Goal: Communication & Community: Answer question/provide support

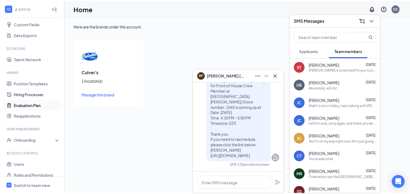
scroll to position [78, 0]
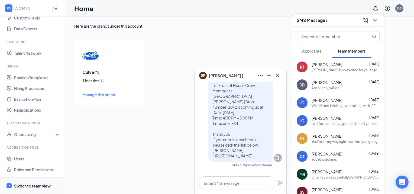
click at [27, 185] on div "Switch to team view" at bounding box center [32, 185] width 37 height 5
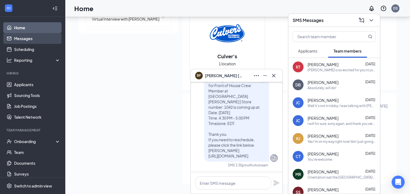
click at [27, 41] on link "Messages" at bounding box center [37, 38] width 46 height 11
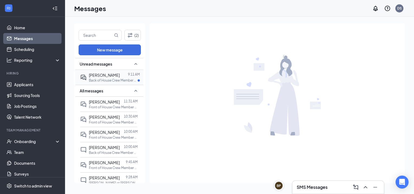
click at [100, 81] on p "Back of House Crew Member at [GEOGRAPHIC_DATA][PERSON_NAME] | Store number: 1042" at bounding box center [113, 80] width 49 height 5
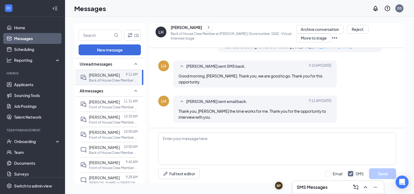
scroll to position [220, 0]
click at [231, 141] on textarea at bounding box center [277, 149] width 238 height 33
type textarea "Sounds Great, Thanks [PERSON_NAME]"
click at [380, 174] on button "Send" at bounding box center [382, 173] width 27 height 11
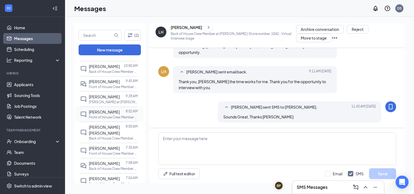
scroll to position [81, 0]
click at [324, 188] on h3 "SMS Messages" at bounding box center [312, 187] width 31 height 6
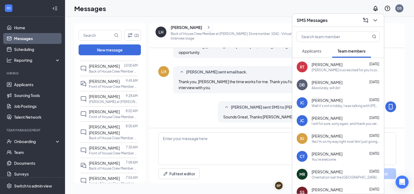
click at [319, 69] on div "[PERSON_NAME] is so excited for you to join our team! Do you know anyone else w…" at bounding box center [346, 70] width 68 height 5
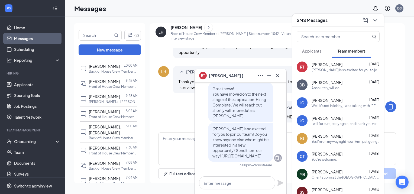
scroll to position [0, 0]
click at [26, 49] on link "Scheduling" at bounding box center [37, 49] width 46 height 11
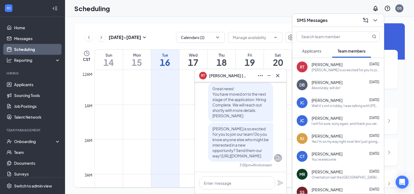
scroll to position [266, 0]
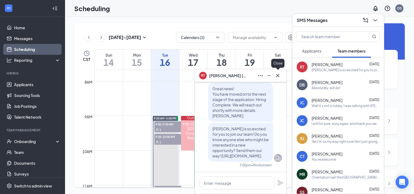
click at [279, 76] on icon "Cross" at bounding box center [278, 75] width 7 height 7
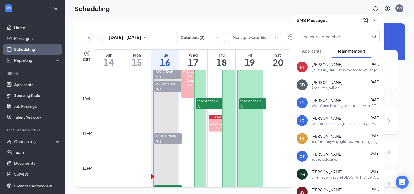
scroll to position [321, 0]
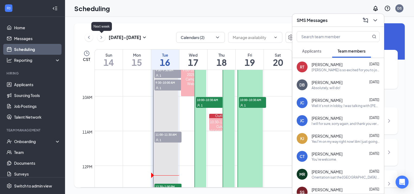
click at [102, 38] on icon "ChevronRight" at bounding box center [101, 37] width 5 height 7
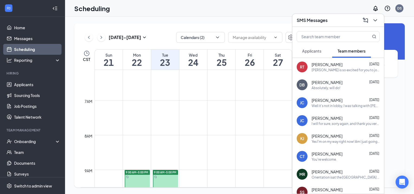
scroll to position [212, 0]
click at [102, 40] on icon "ChevronRight" at bounding box center [101, 37] width 5 height 7
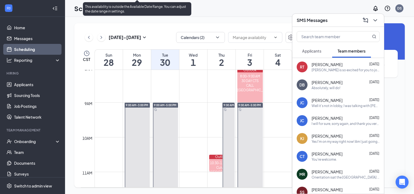
scroll to position [266, 0]
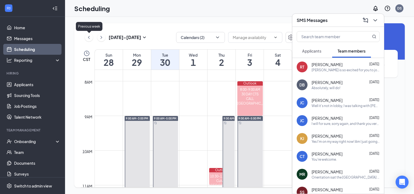
click at [87, 39] on icon "ChevronLeft" at bounding box center [88, 37] width 5 height 7
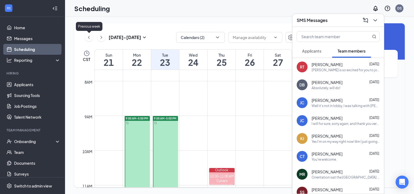
click at [87, 38] on icon "ChevronLeft" at bounding box center [88, 37] width 5 height 7
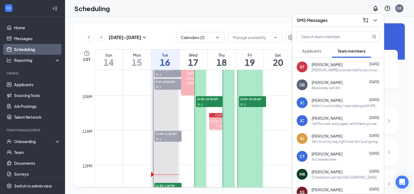
scroll to position [348, 0]
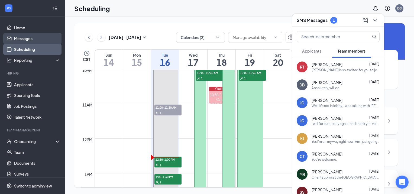
click at [23, 40] on link "Messages" at bounding box center [37, 38] width 46 height 11
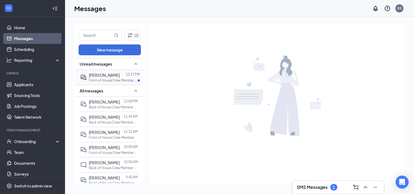
click at [107, 78] on span "[PERSON_NAME]" at bounding box center [104, 75] width 31 height 5
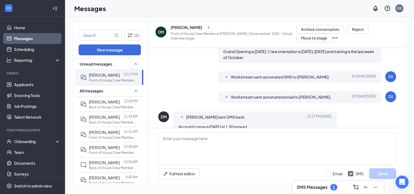
scroll to position [205, 0]
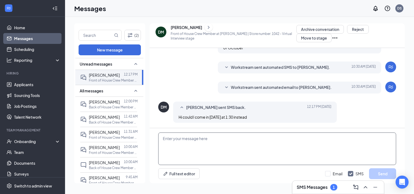
click at [224, 149] on textarea at bounding box center [277, 149] width 238 height 33
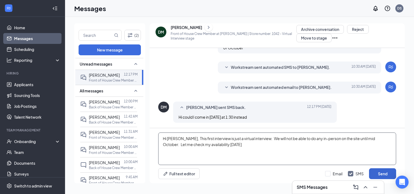
type textarea "Hi [PERSON_NAME], This first interview is just a virtual interview. We will not…"
click at [375, 174] on button "Send" at bounding box center [382, 173] width 27 height 11
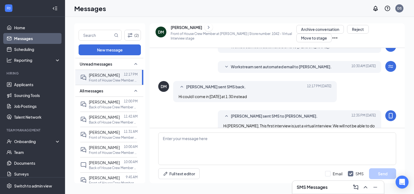
scroll to position [240, 0]
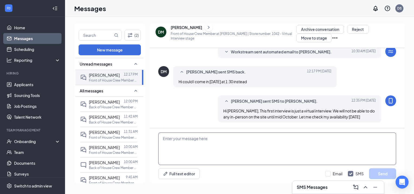
click at [219, 141] on textarea at bounding box center [277, 149] width 238 height 33
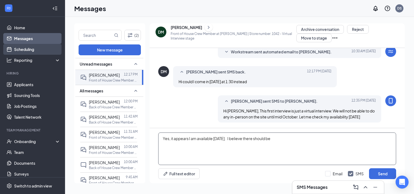
type textarea "Yes, it appears I am available [DATE]. I believe there should be"
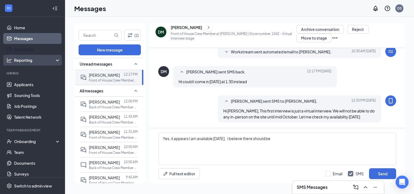
drag, startPoint x: 25, startPoint y: 52, endPoint x: 25, endPoint y: 56, distance: 3.8
click at [25, 52] on link "Scheduling" at bounding box center [37, 49] width 46 height 11
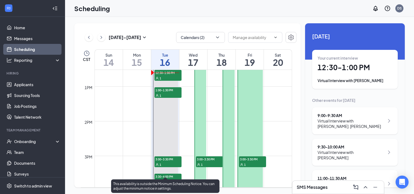
scroll to position [402, 0]
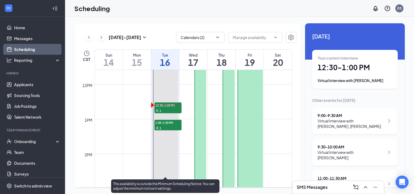
click at [166, 106] on span "12:30-1:00 PM" at bounding box center [168, 104] width 27 height 5
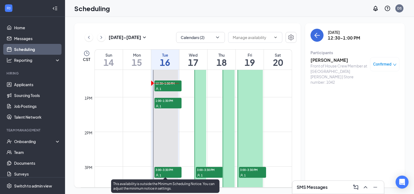
scroll to position [429, 0]
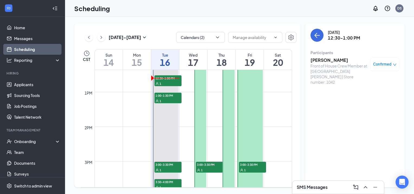
click at [343, 67] on div "Front of House Crew Member at [GEOGRAPHIC_DATA][PERSON_NAME] | Store number: 10…" at bounding box center [339, 74] width 57 height 22
drag, startPoint x: 343, startPoint y: 67, endPoint x: 326, endPoint y: 61, distance: 18.2
click at [326, 61] on h3 "[PERSON_NAME]" at bounding box center [339, 60] width 57 height 6
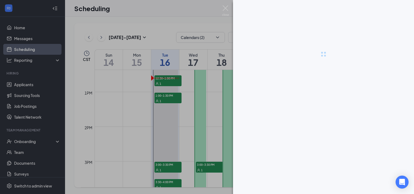
click at [326, 61] on div at bounding box center [207, 97] width 414 height 194
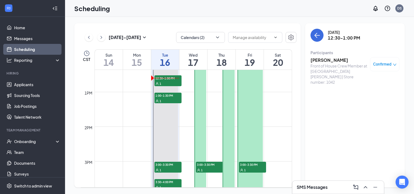
click at [323, 62] on h3 "[PERSON_NAME]" at bounding box center [339, 60] width 57 height 6
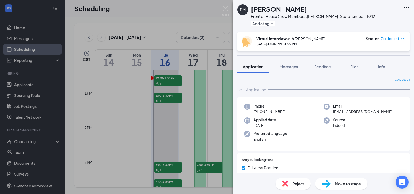
click at [403, 40] on icon "down" at bounding box center [403, 39] width 4 height 4
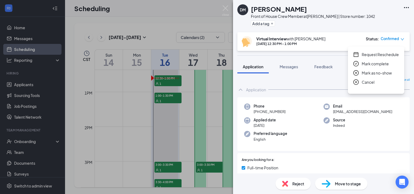
click at [372, 54] on span "Request Reschedule" at bounding box center [380, 55] width 37 height 6
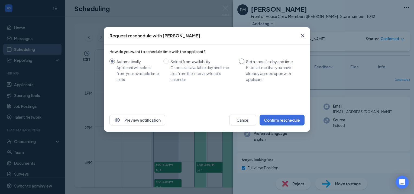
click at [242, 61] on input "Set a specific day and time Enter a time that you have already agreed upon with…" at bounding box center [241, 61] width 5 height 5
radio input "true"
radio input "false"
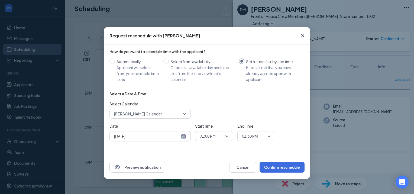
click at [182, 136] on div "[DATE]" at bounding box center [150, 136] width 72 height 6
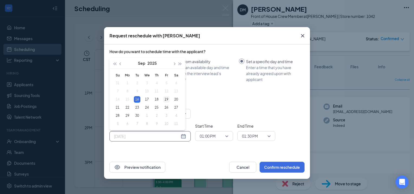
type input "[DATE]"
click at [165, 100] on div "19" at bounding box center [166, 99] width 7 height 7
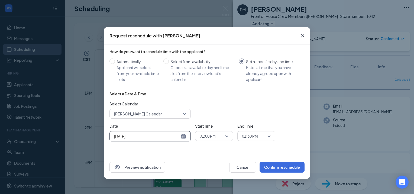
click at [228, 135] on span "01:00 PM" at bounding box center [214, 136] width 29 height 8
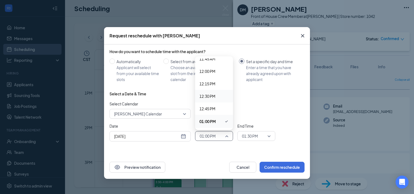
click at [212, 95] on span "12:30 PM" at bounding box center [208, 96] width 16 height 6
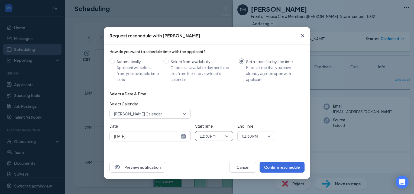
click at [259, 136] on span "01:30 PM" at bounding box center [254, 136] width 24 height 8
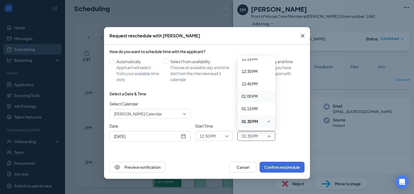
click at [252, 98] on span "01:00 PM" at bounding box center [250, 96] width 16 height 6
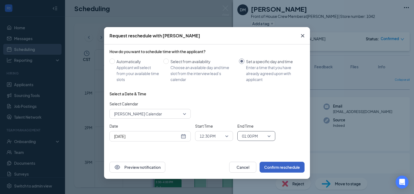
click at [270, 168] on button "Confirm reschedule" at bounding box center [282, 167] width 45 height 11
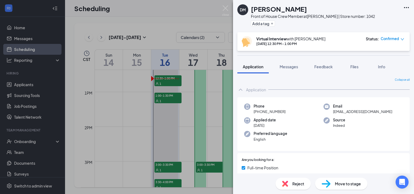
click at [120, 130] on div "[PERSON_NAME] Front of House Crew Member at [PERSON_NAME] | Store number: 1042 …" at bounding box center [207, 97] width 414 height 194
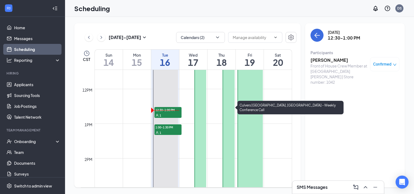
scroll to position [402, 0]
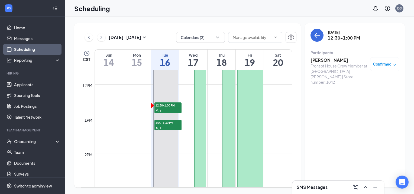
click at [345, 61] on h3 "[PERSON_NAME]" at bounding box center [339, 60] width 57 height 6
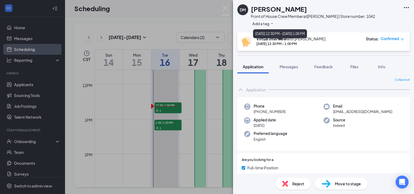
click at [316, 41] on div "Virtual Interview with [PERSON_NAME]" at bounding box center [290, 38] width 69 height 5
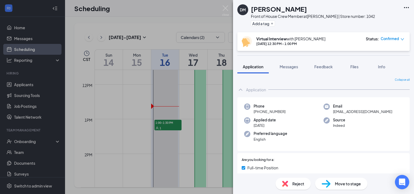
click at [401, 183] on icon "Open Intercom Messenger" at bounding box center [402, 182] width 6 height 7
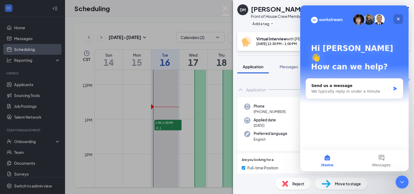
click at [398, 19] on icon "Close" at bounding box center [398, 19] width 3 height 3
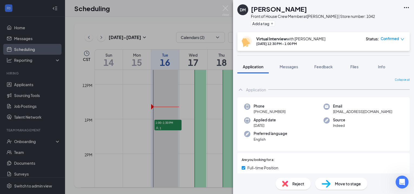
click at [124, 138] on div "[PERSON_NAME] Front of House Crew Member at [PERSON_NAME] | Store number: 1042 …" at bounding box center [207, 97] width 414 height 194
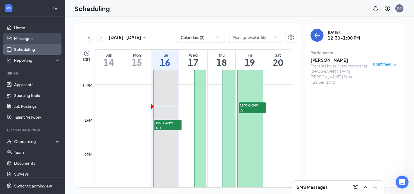
click at [31, 35] on link "Messages" at bounding box center [37, 38] width 46 height 11
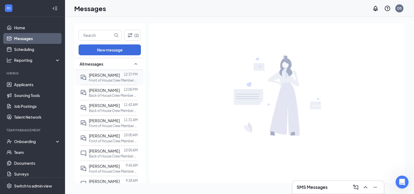
click at [109, 77] on div "[PERSON_NAME]" at bounding box center [104, 75] width 31 height 6
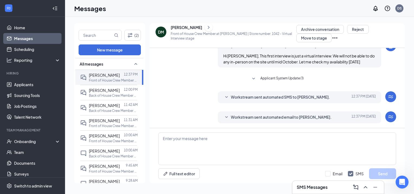
scroll to position [197, 0]
click at [227, 115] on icon "SmallChevronDown" at bounding box center [226, 117] width 7 height 7
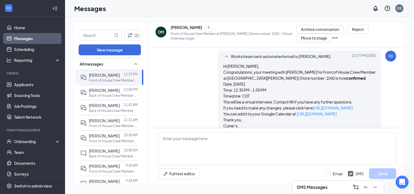
scroll to position [245, 0]
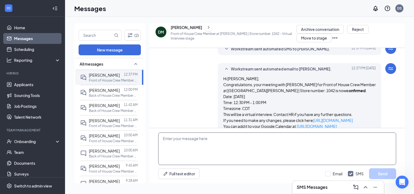
click at [252, 145] on textarea at bounding box center [277, 149] width 238 height 33
paste textarea "[URL][DOMAIN_NAME]"
click at [163, 139] on textarea "[URL][DOMAIN_NAME]" at bounding box center [277, 149] width 238 height 33
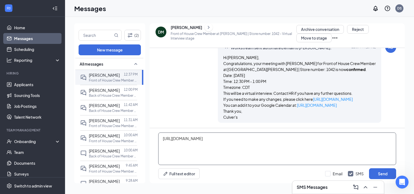
scroll to position [272, 0]
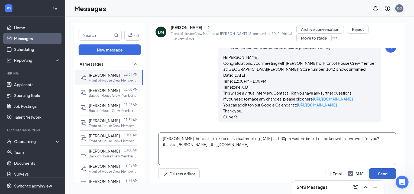
type textarea "[PERSON_NAME], here is the link for our virtual meeting [DATE], at 1:30pm Easte…"
click at [372, 173] on button "Send" at bounding box center [382, 173] width 27 height 11
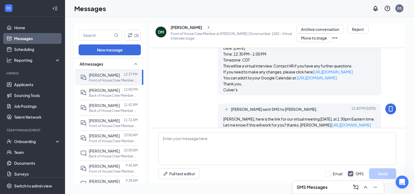
scroll to position [313, 0]
